Goal: Check status: Check status

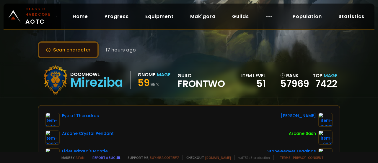
click at [76, 52] on button "Scan character" at bounding box center [68, 49] width 61 height 17
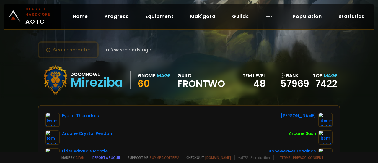
click at [149, 40] on div "Scan character a few seconds ago Doomhowl Mireziba Gnome Mage 60 guild Frontwo …" at bounding box center [189, 76] width 378 height 152
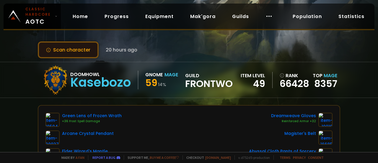
click at [67, 49] on button "Scan character" at bounding box center [68, 49] width 61 height 17
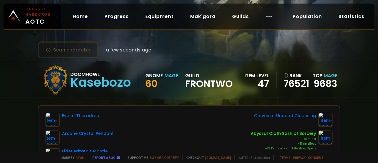
click at [169, 44] on div "Scan character a few seconds ago" at bounding box center [189, 49] width 303 height 17
click at [183, 46] on div "Scan character a few seconds ago" at bounding box center [189, 49] width 303 height 17
